Goal: Download file/media

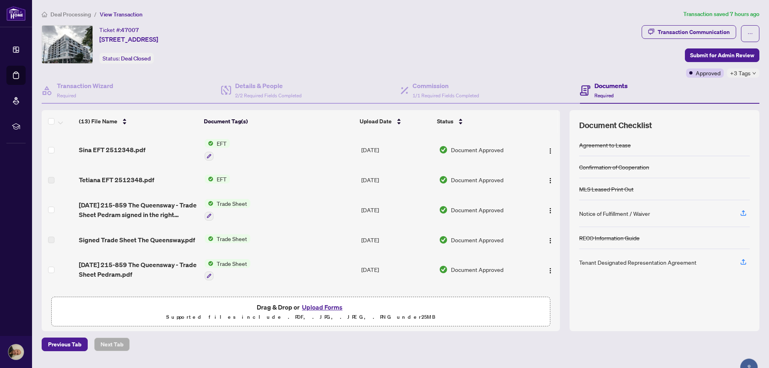
click at [118, 151] on span "Sina EFT 2512348.pdf" at bounding box center [112, 150] width 66 height 10
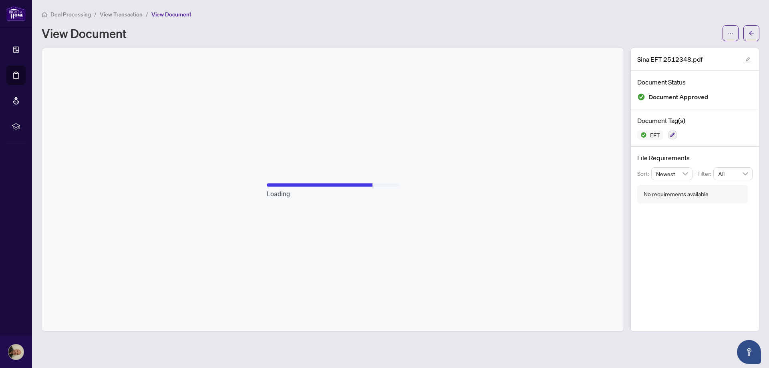
click at [113, 149] on div "Loading" at bounding box center [332, 189] width 581 height 283
click at [263, 155] on div "Loading" at bounding box center [332, 189] width 581 height 283
click at [327, 58] on div "Loading" at bounding box center [332, 189] width 581 height 283
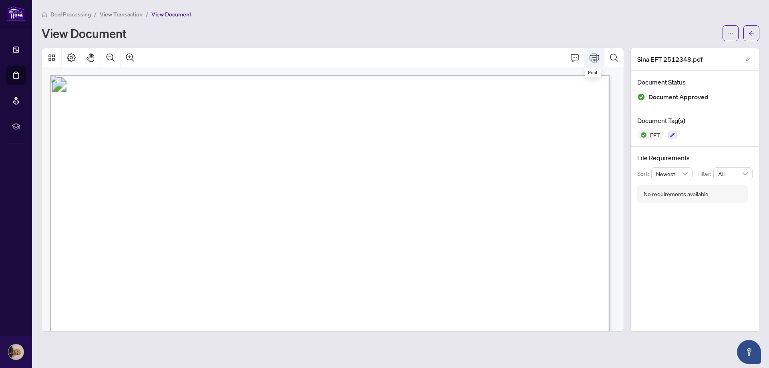
click at [594, 56] on icon "Print" at bounding box center [594, 58] width 10 height 10
